Goal: Navigation & Orientation: Find specific page/section

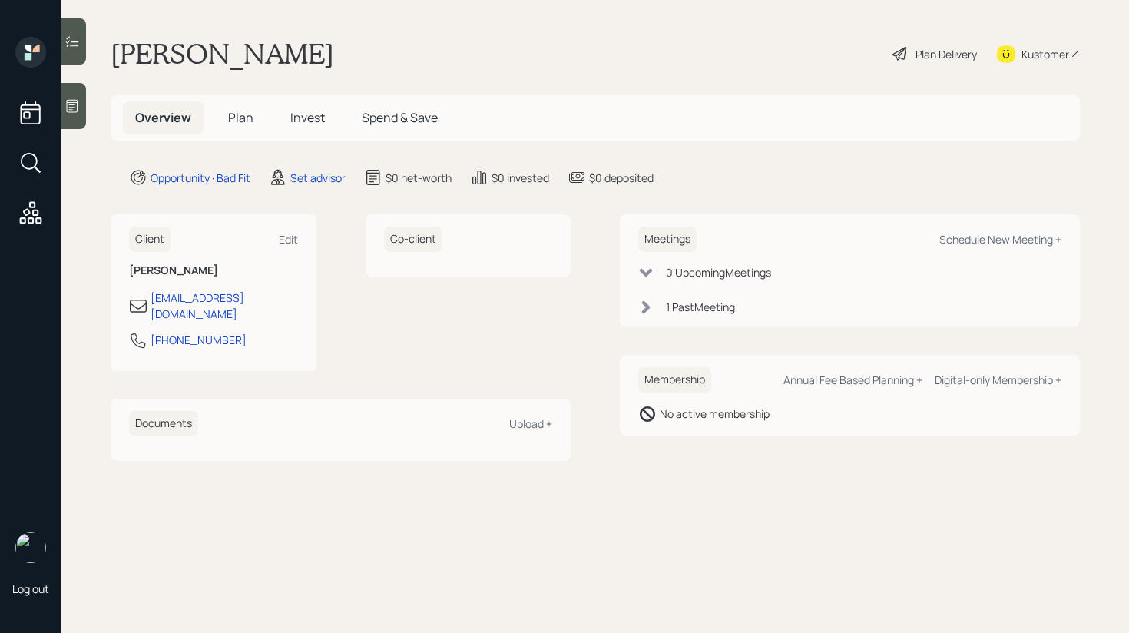
click at [418, 115] on span "Spend & Save" at bounding box center [400, 117] width 76 height 17
